Goal: Obtain resource: Obtain resource

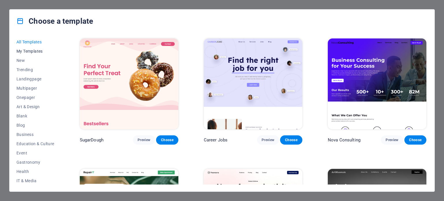
click at [30, 52] on span "My Templates" at bounding box center [35, 51] width 38 height 5
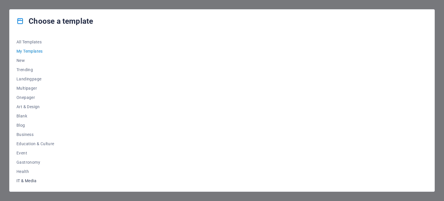
click at [22, 181] on span "IT & Media" at bounding box center [35, 180] width 38 height 5
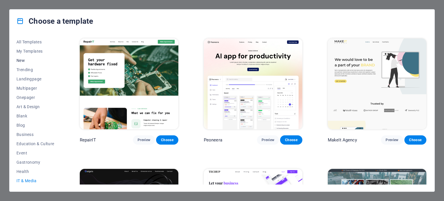
click at [21, 60] on span "New" at bounding box center [35, 60] width 38 height 5
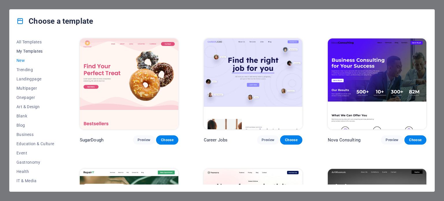
click at [33, 48] on button "My Templates" at bounding box center [35, 51] width 38 height 9
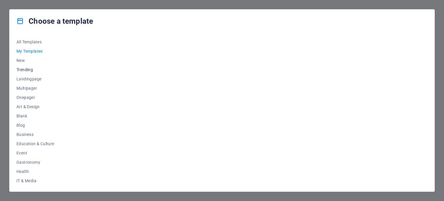
click at [18, 69] on span "Trending" at bounding box center [35, 69] width 38 height 5
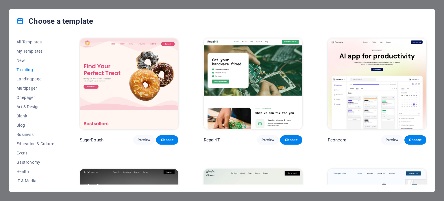
drag, startPoint x: 62, startPoint y: 122, endPoint x: 58, endPoint y: 143, distance: 20.7
click at [58, 143] on div "All Templates My Templates New Trending Landingpage Multipager Onepager Art & D…" at bounding box center [38, 110] width 45 height 147
click at [61, 126] on div "All Templates My Templates New Trending Landingpage Multipager Onepager Art & D…" at bounding box center [38, 110] width 45 height 147
drag, startPoint x: 60, startPoint y: 126, endPoint x: 60, endPoint y: 139, distance: 12.8
click at [60, 139] on div "All Templates My Templates New Trending Landingpage Multipager Onepager Art & D…" at bounding box center [38, 110] width 45 height 147
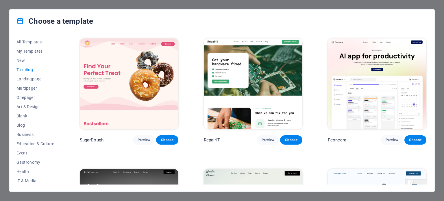
scroll to position [84, 0]
